Goal: Browse casually: Explore the website without a specific task or goal

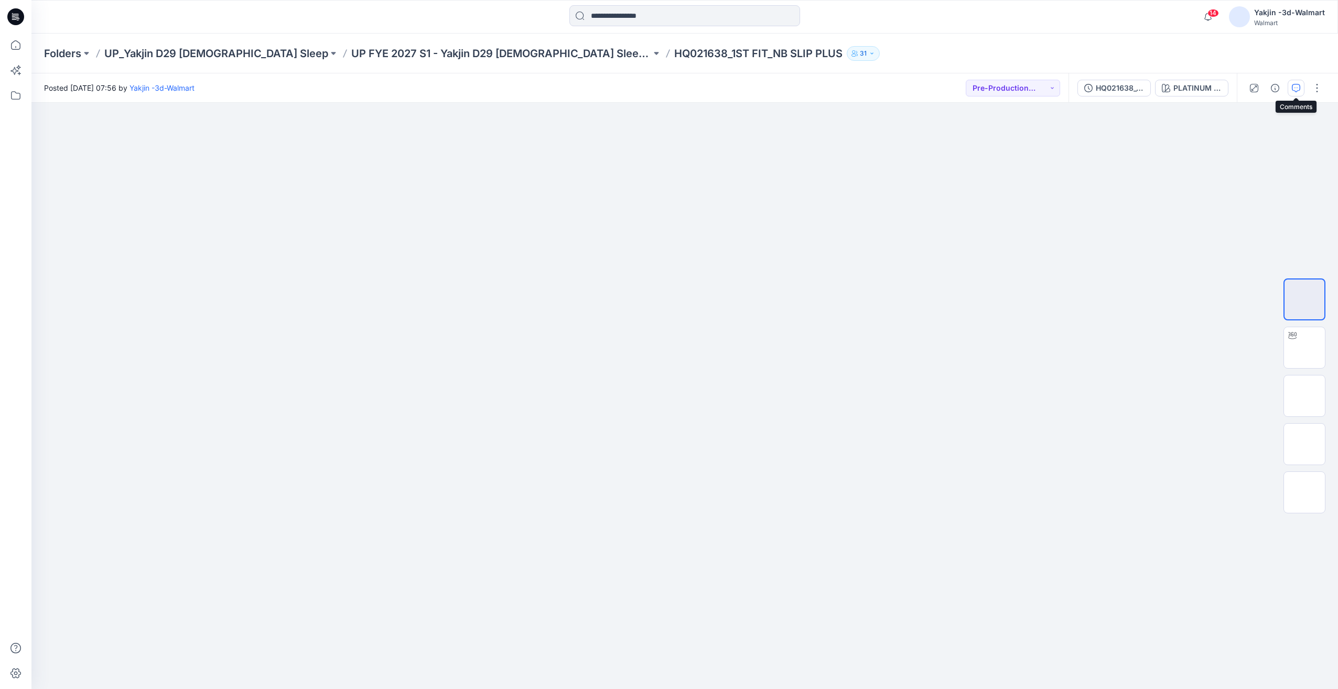
click at [1297, 88] on icon "button" at bounding box center [1296, 88] width 8 height 8
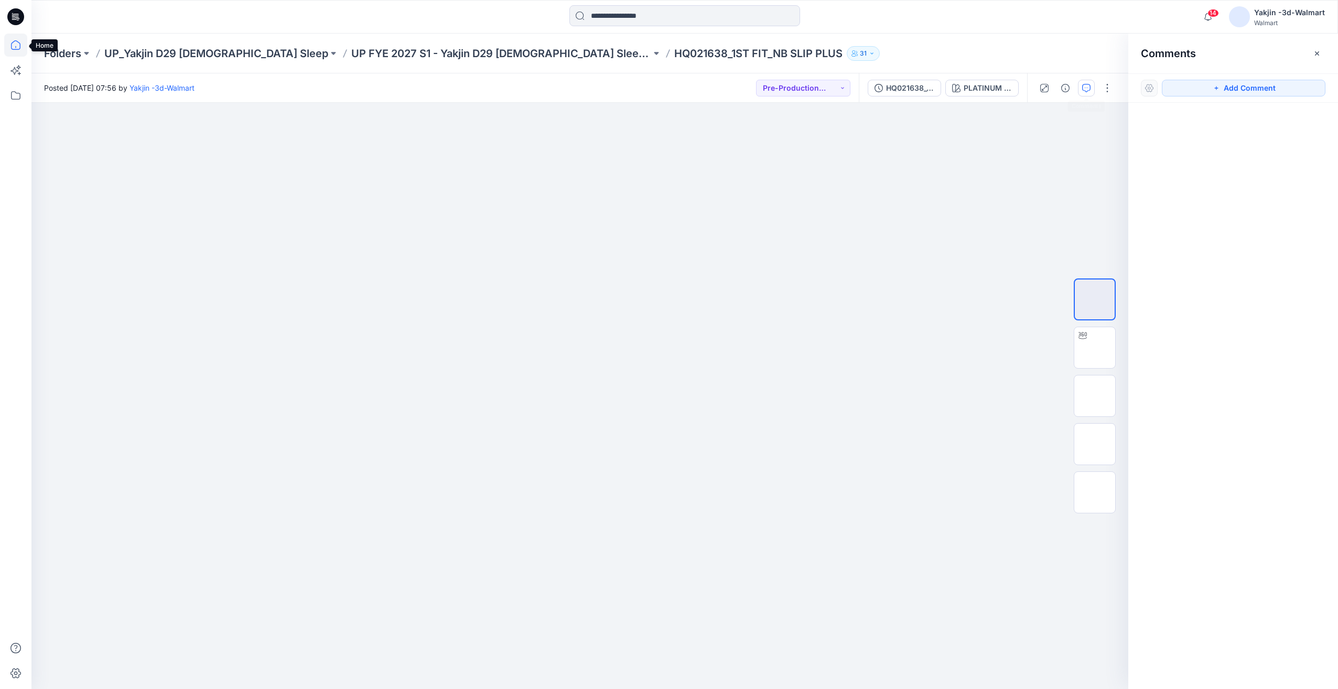
click at [15, 49] on icon at bounding box center [15, 45] width 23 height 23
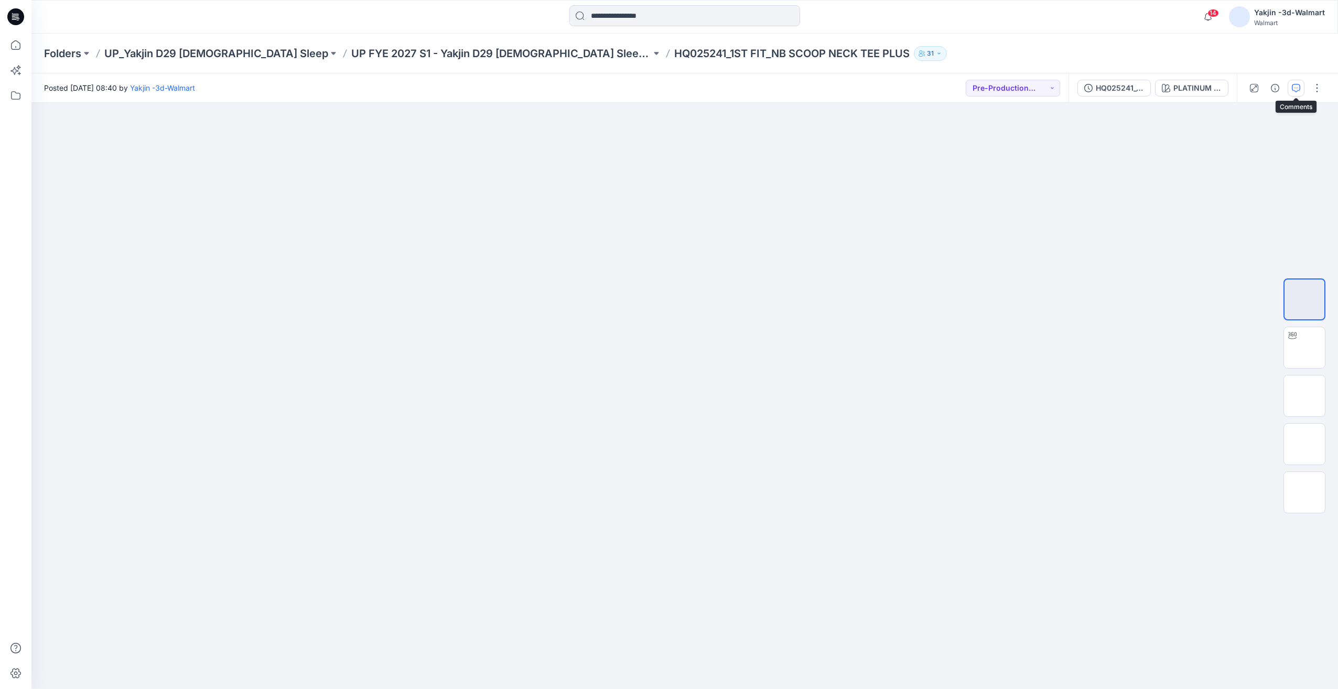
click at [1300, 91] on button "button" at bounding box center [1295, 88] width 17 height 17
click at [1295, 89] on icon "button" at bounding box center [1296, 88] width 8 height 8
